Goal: Contribute content: Add original content to the website for others to see

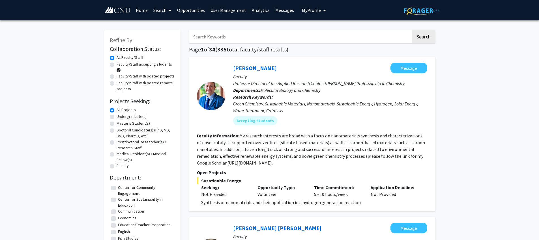
click at [194, 10] on link "Opportunities" at bounding box center [190, 10] width 33 height 20
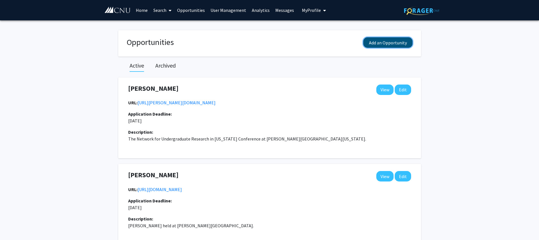
click at [399, 44] on button "Add an Opportunity" at bounding box center [387, 42] width 49 height 10
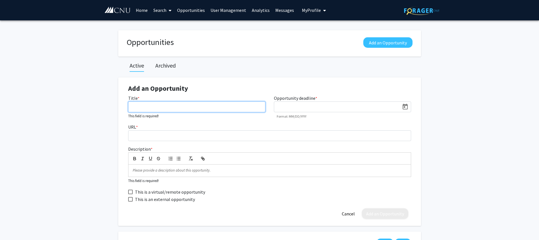
click at [241, 112] on input "Title *" at bounding box center [196, 107] width 137 height 11
type input "NCUR 2026"
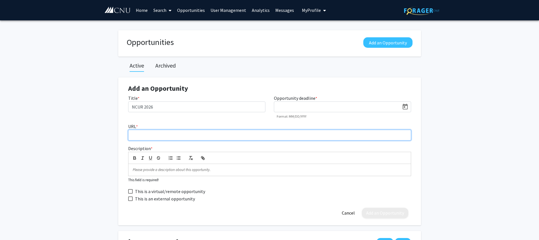
click at [215, 132] on input "URL *" at bounding box center [269, 135] width 283 height 11
click at [214, 139] on input "URL *" at bounding box center [269, 135] width 283 height 11
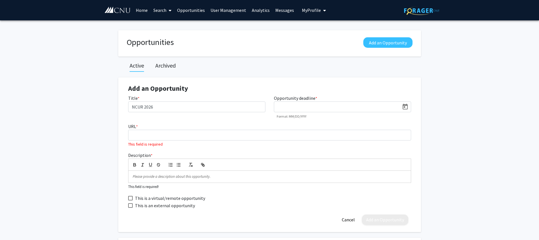
click at [262, 130] on div "URL * This field is required" at bounding box center [269, 135] width 291 height 24
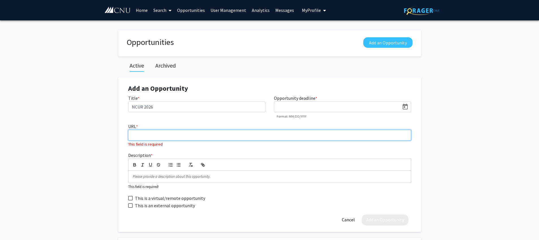
click at [259, 137] on input "URL *" at bounding box center [269, 135] width 283 height 11
paste input "[URL][DOMAIN_NAME]"
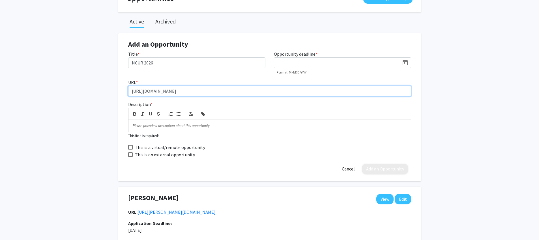
scroll to position [45, 0]
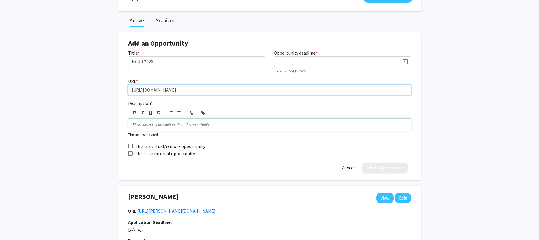
type input "[URL][DOMAIN_NAME]"
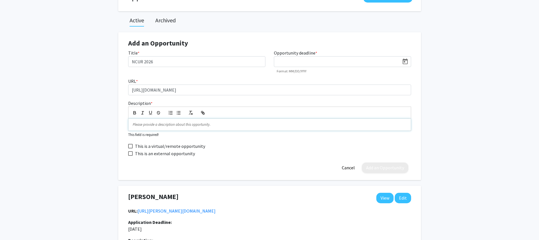
click at [240, 124] on p at bounding box center [270, 124] width 274 height 5
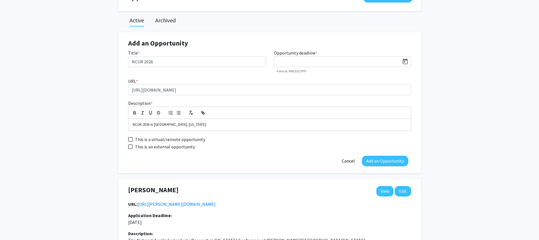
click at [179, 148] on span "This is an external opportunity" at bounding box center [165, 146] width 60 height 7
click at [130, 149] on input "This is an external opportunity" at bounding box center [130, 149] width 0 height 0
checkbox input "true"
click at [403, 63] on icon "Open calendar" at bounding box center [405, 62] width 5 height 6
click at [350, 78] on button "Next month" at bounding box center [350, 78] width 11 height 11
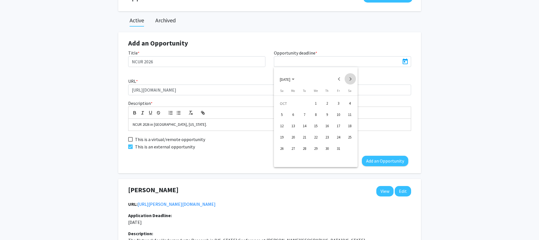
click at [350, 78] on button "Next month" at bounding box center [350, 78] width 11 height 11
click at [339, 115] on div "5" at bounding box center [338, 115] width 10 height 10
type input "[DATE]"
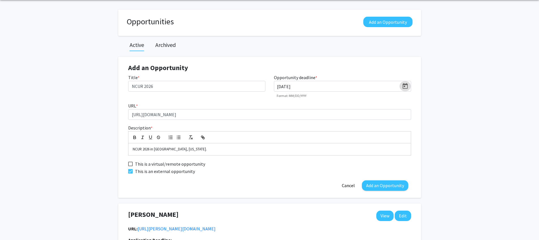
scroll to position [22, 0]
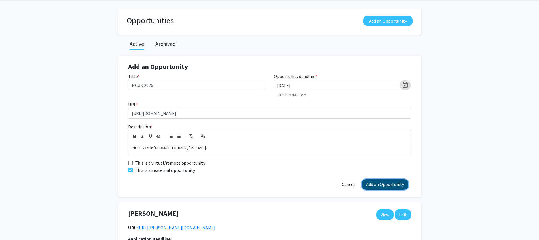
click at [379, 184] on button "Add an Opportunity" at bounding box center [385, 184] width 46 height 10
